Goal: Task Accomplishment & Management: Use online tool/utility

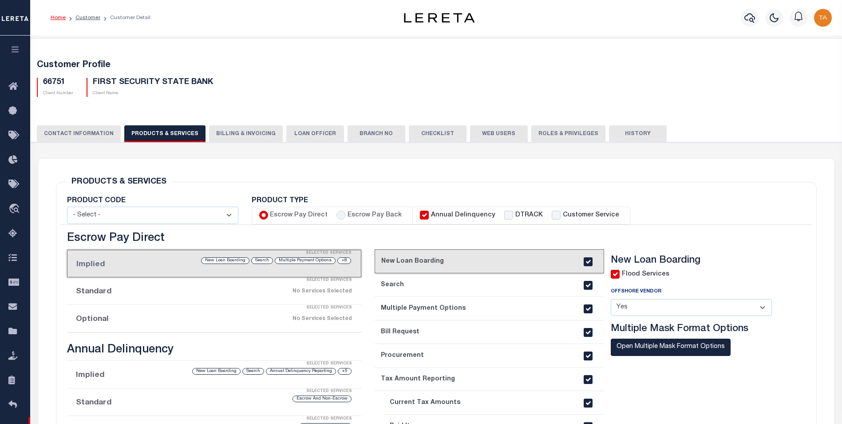
select select
click at [22, 51] on button "button" at bounding box center [15, 51] width 30 height 30
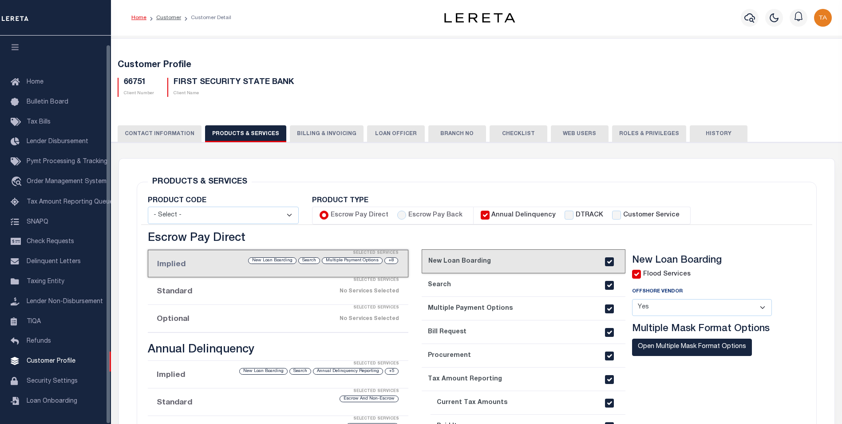
scroll to position [9, 0]
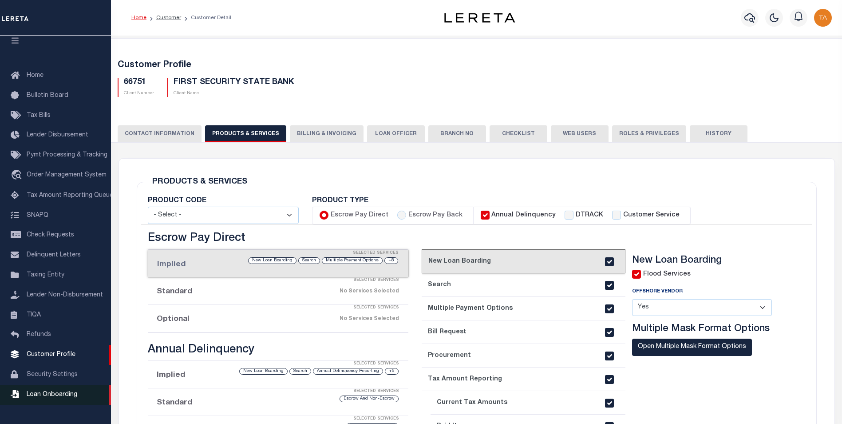
click at [70, 397] on span "Loan Onboarding" at bounding box center [52, 394] width 51 height 6
click at [51, 397] on span "Loan Onboarding" at bounding box center [52, 394] width 51 height 6
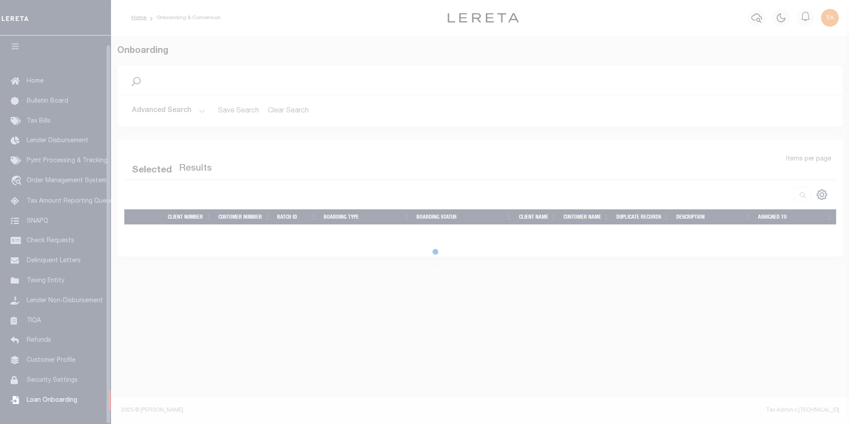
scroll to position [9, 0]
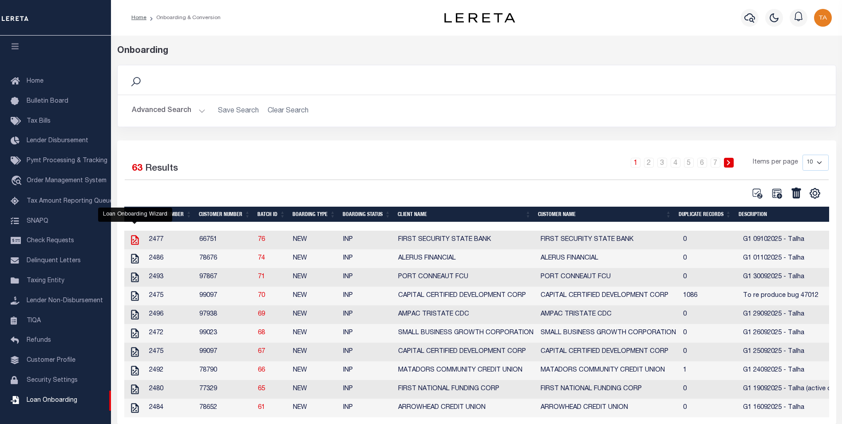
click at [137, 241] on icon "" at bounding box center [135, 240] width 12 height 12
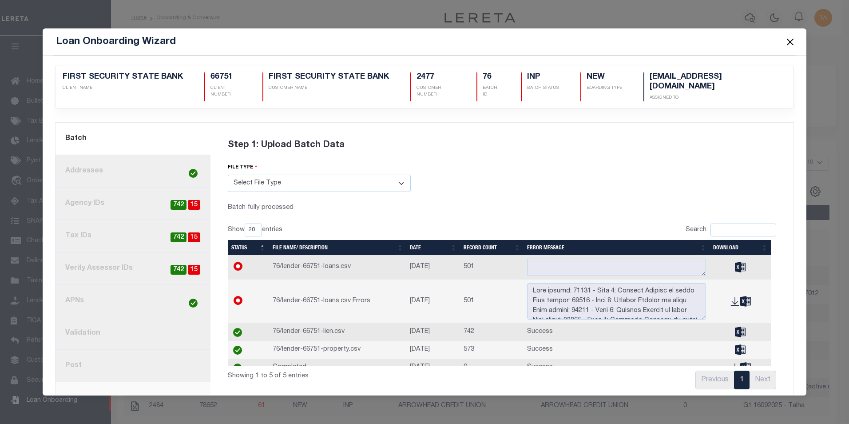
click at [99, 360] on link "8. Post" at bounding box center [133, 365] width 155 height 32
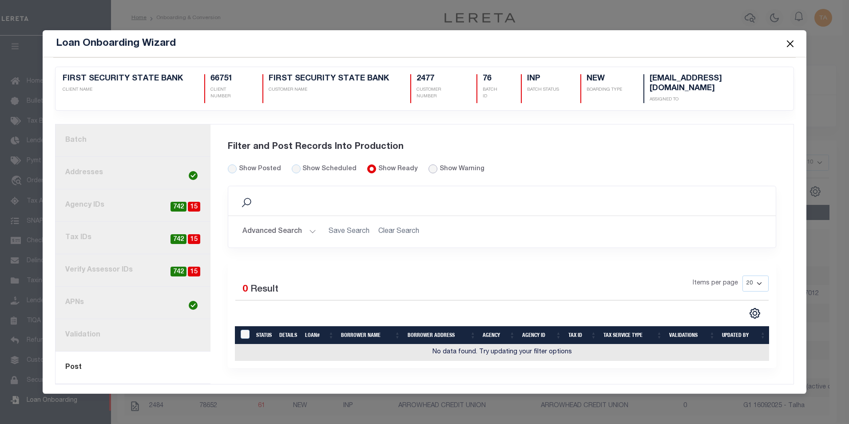
click at [428, 165] on input "radio" at bounding box center [432, 168] width 9 height 9
radio input "true"
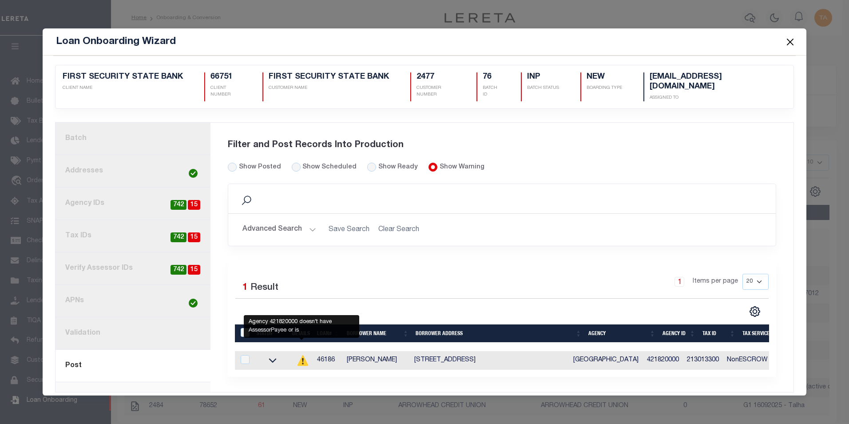
click at [305, 363] on icon at bounding box center [303, 360] width 11 height 11
